Goal: Navigation & Orientation: Find specific page/section

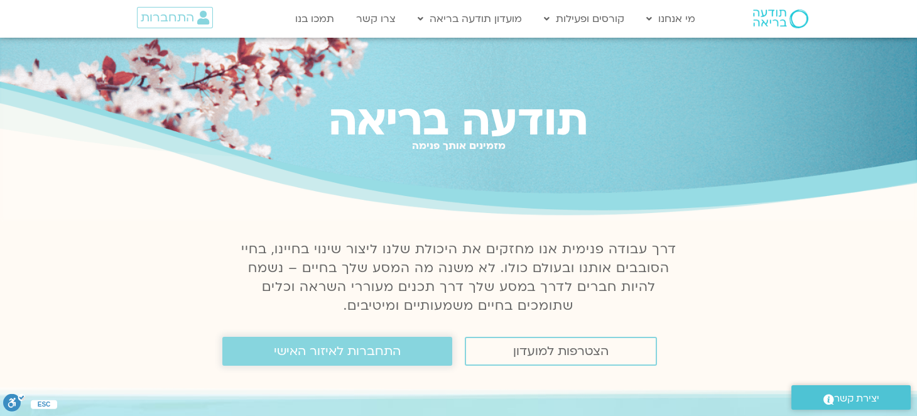
click at [293, 363] on link "התחברות לאיזור האישי" at bounding box center [337, 351] width 230 height 29
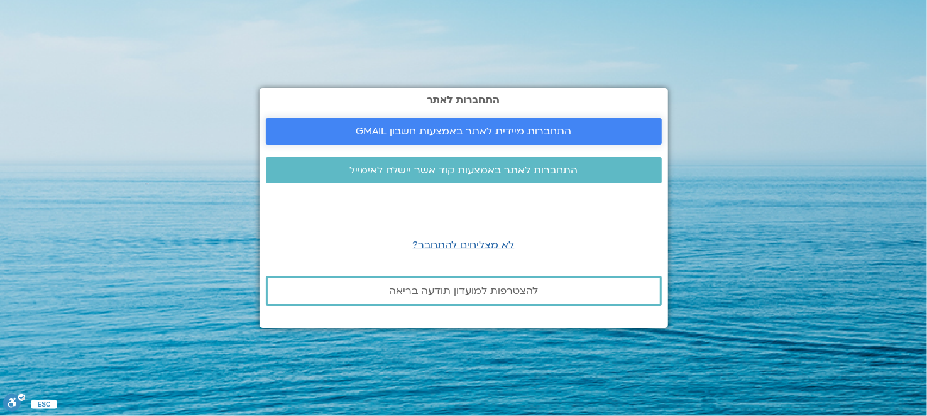
click at [468, 128] on span "התחברות מיידית לאתר באמצעות חשבון GMAIL" at bounding box center [464, 131] width 216 height 11
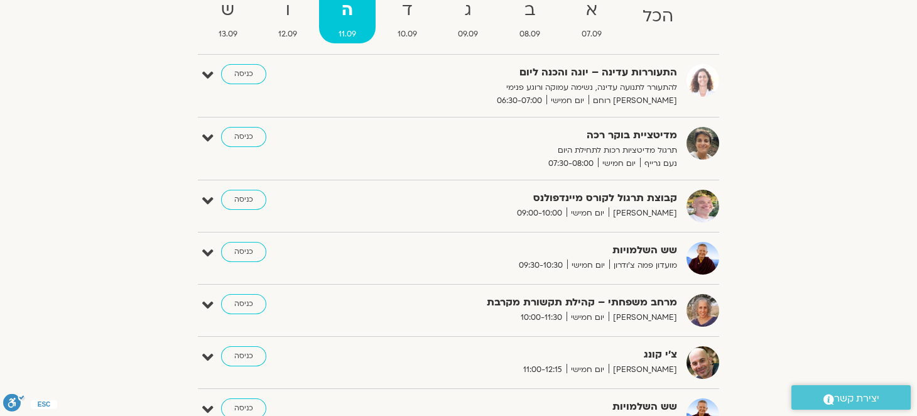
scroll to position [376, 0]
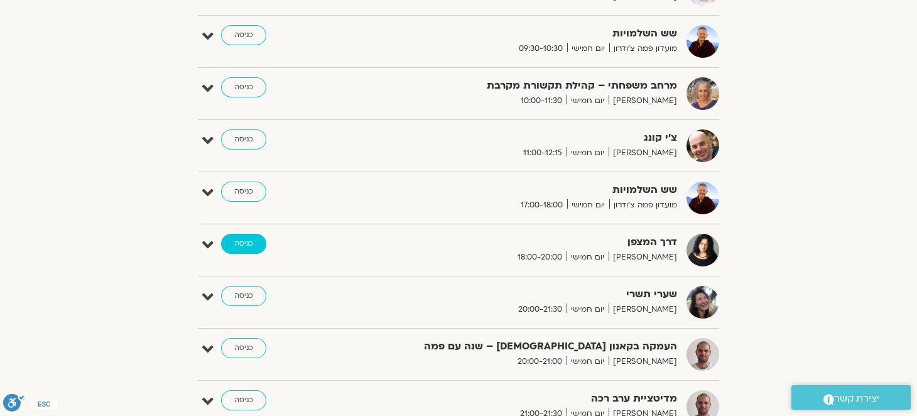
click at [245, 244] on link "כניסה" at bounding box center [243, 244] width 45 height 20
